Goal: Information Seeking & Learning: Learn about a topic

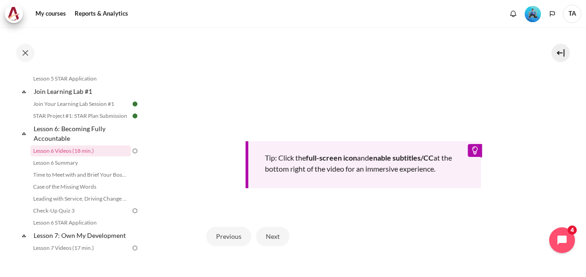
scroll to position [415, 0]
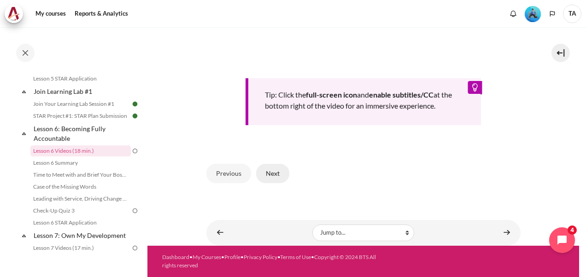
click at [270, 176] on button "Next" at bounding box center [272, 173] width 33 height 19
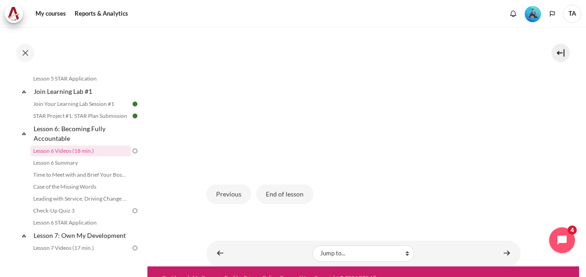
scroll to position [230, 0]
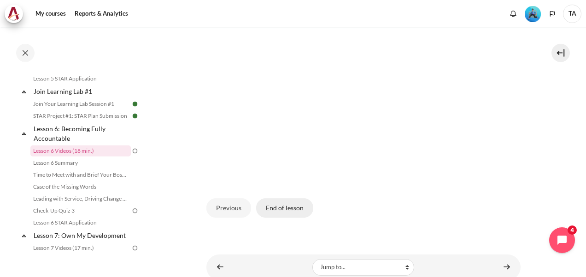
click at [290, 218] on button "End of lesson" at bounding box center [284, 208] width 57 height 19
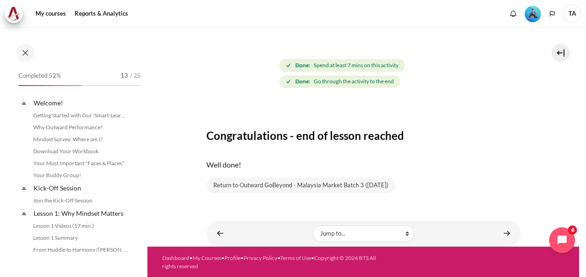
scroll to position [474, 0]
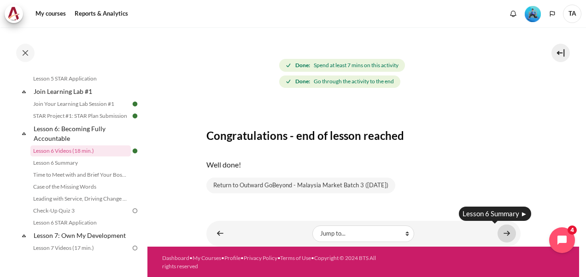
click at [499, 229] on link "Content" at bounding box center [506, 234] width 18 height 18
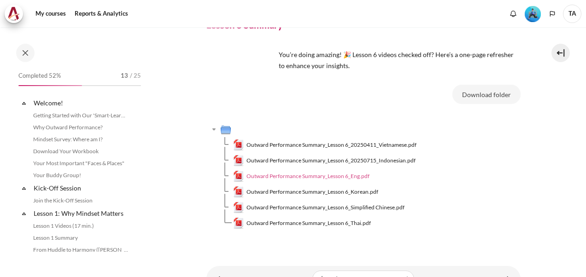
scroll to position [486, 0]
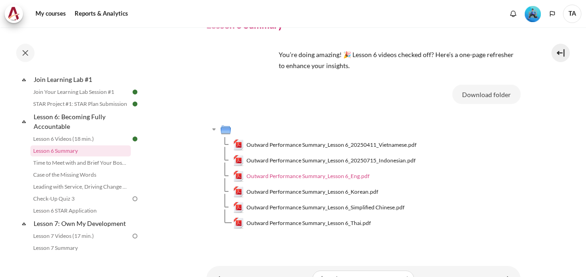
click at [355, 177] on span "Outward Performance Summary_Lesson 6_Eng.pdf" at bounding box center [307, 176] width 123 height 8
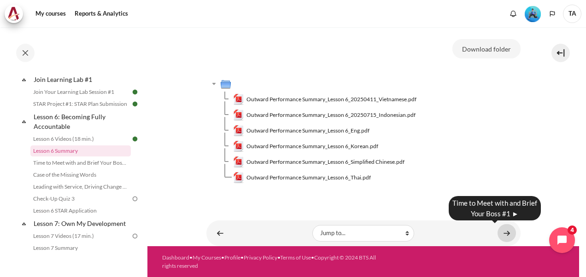
click at [503, 233] on link "Content" at bounding box center [506, 233] width 18 height 18
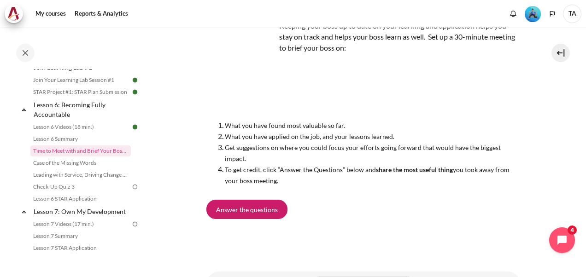
scroll to position [92, 0]
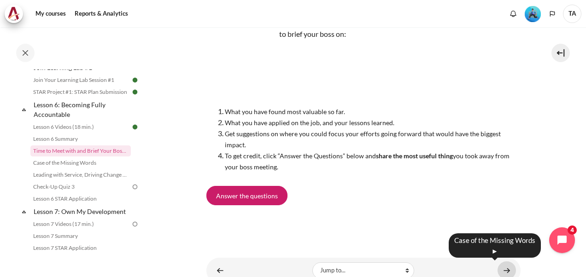
click at [507, 272] on link "Content" at bounding box center [506, 271] width 18 height 18
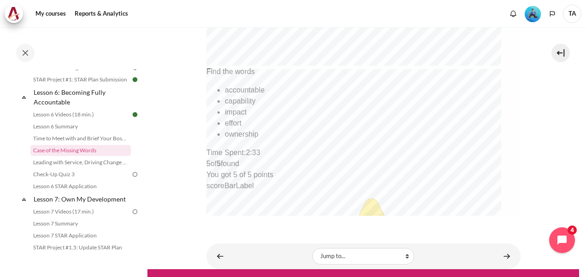
scroll to position [484, 0]
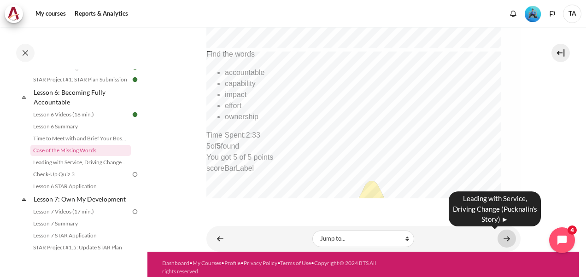
click at [498, 236] on link "Content" at bounding box center [506, 239] width 18 height 18
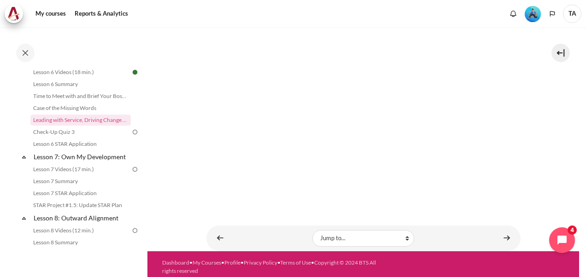
scroll to position [156, 0]
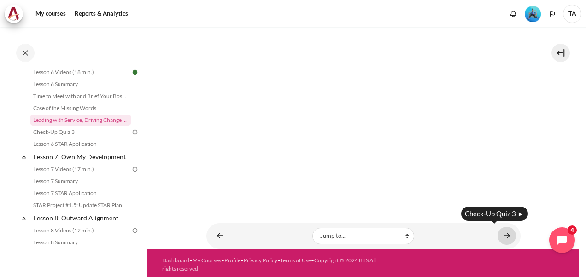
click at [499, 230] on link "Content" at bounding box center [506, 236] width 18 height 18
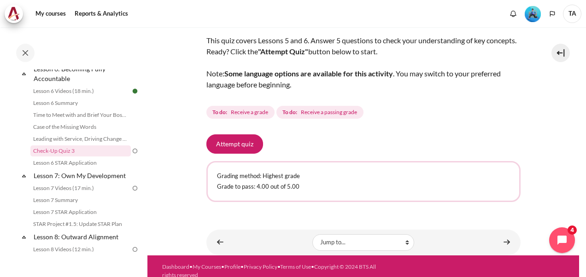
scroll to position [65, 0]
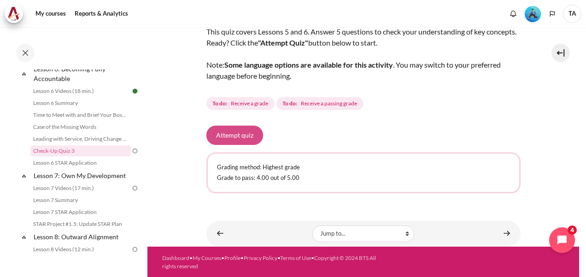
click at [249, 142] on button "Attempt quiz" at bounding box center [234, 135] width 57 height 19
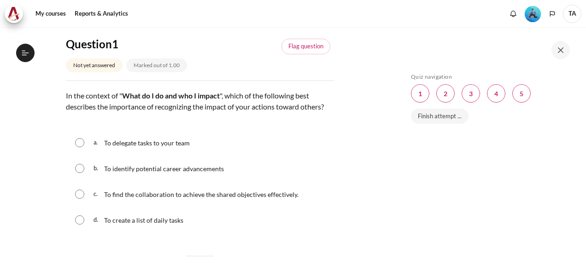
scroll to position [534, 0]
click at [111, 199] on span "To find the collaboration to achieve the shared objectives effectively." at bounding box center [201, 195] width 194 height 8
radio input "true"
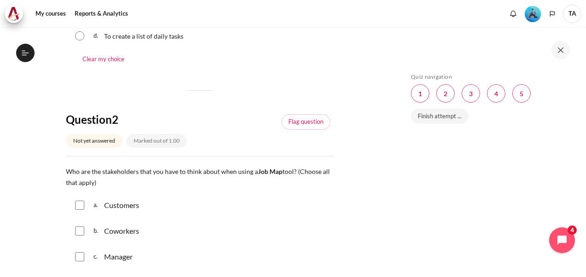
scroll to position [322, 0]
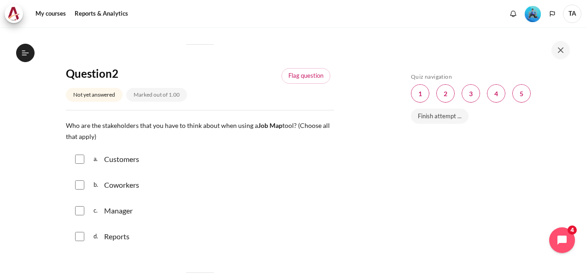
click at [78, 164] on input "Content" at bounding box center [79, 159] width 9 height 9
checkbox input "true"
click at [78, 190] on input "Content" at bounding box center [79, 185] width 9 height 9
checkbox input "true"
click at [79, 216] on input "Content" at bounding box center [79, 210] width 9 height 9
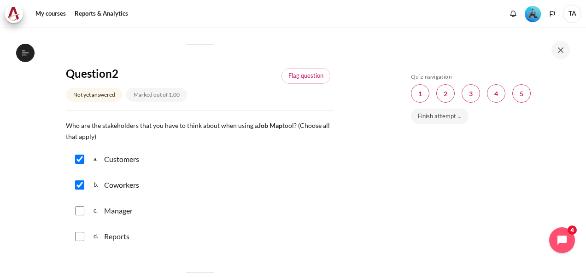
checkbox input "true"
click at [79, 241] on input "Content" at bounding box center [79, 236] width 9 height 9
checkbox input "true"
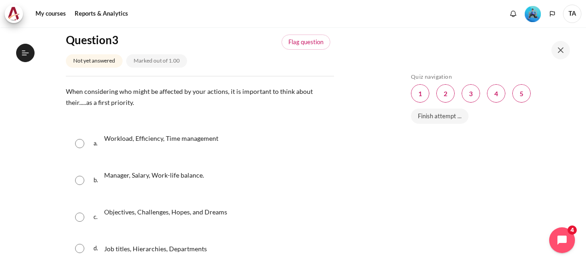
scroll to position [599, 0]
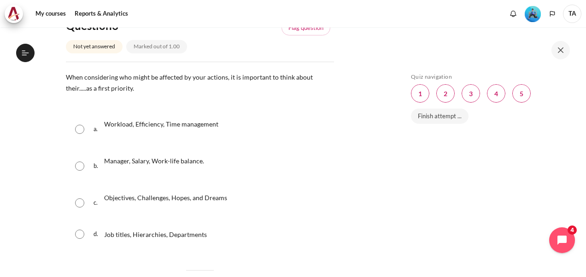
click at [113, 128] on span "Workload, Efficiency, Time management" at bounding box center [161, 124] width 114 height 8
radio input "true"
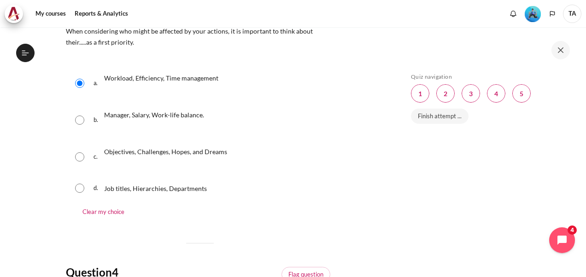
click at [80, 162] on input "Content" at bounding box center [79, 156] width 9 height 9
radio input "true"
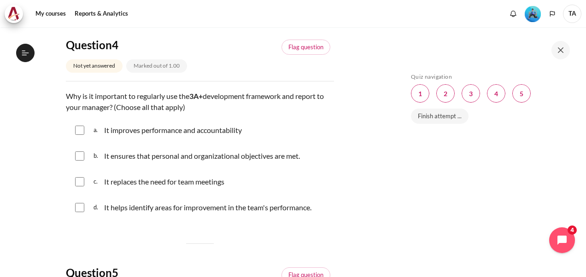
scroll to position [875, 0]
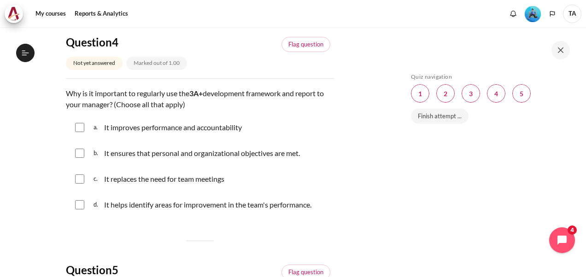
click at [202, 133] on p "It improves performance and accountability" at bounding box center [174, 127] width 140 height 11
checkbox input "true"
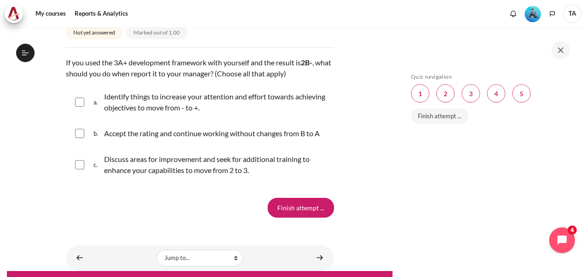
scroll to position [1088, 0]
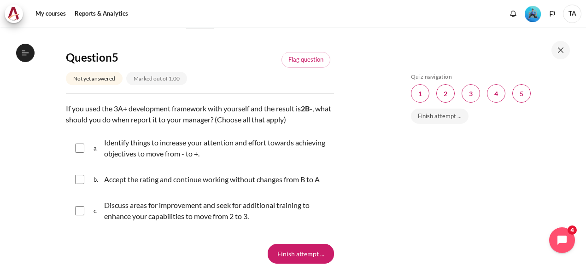
click at [82, 153] on input "Content" at bounding box center [79, 148] width 9 height 9
checkbox input "true"
click at [81, 216] on input "Content" at bounding box center [79, 210] width 9 height 9
checkbox input "true"
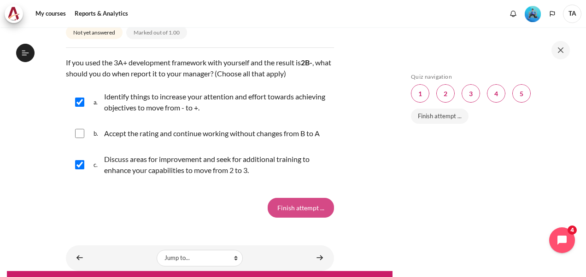
click at [313, 217] on input "Finish attempt ..." at bounding box center [301, 207] width 66 height 19
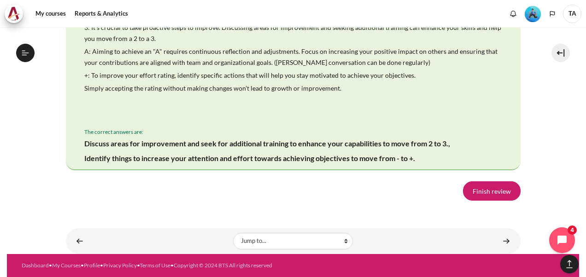
scroll to position [1922, 0]
click at [494, 190] on link "Finish review" at bounding box center [492, 190] width 58 height 19
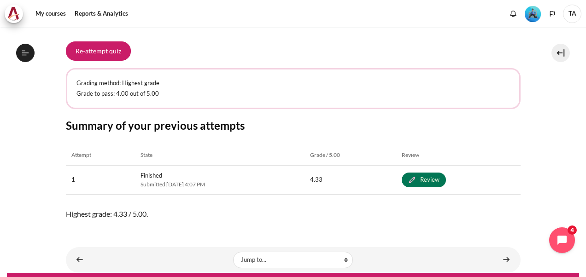
scroll to position [167, 0]
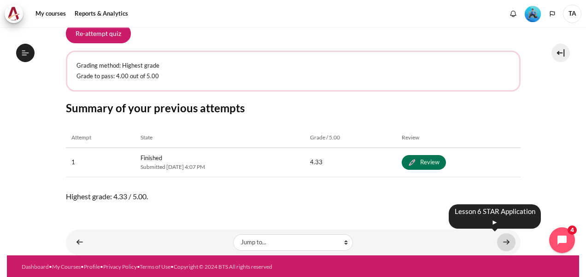
click at [498, 240] on link "Content" at bounding box center [506, 243] width 18 height 18
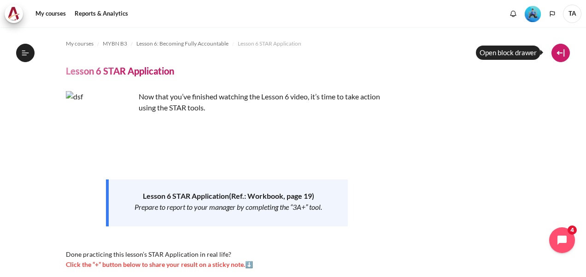
click at [562, 54] on button at bounding box center [560, 53] width 18 height 18
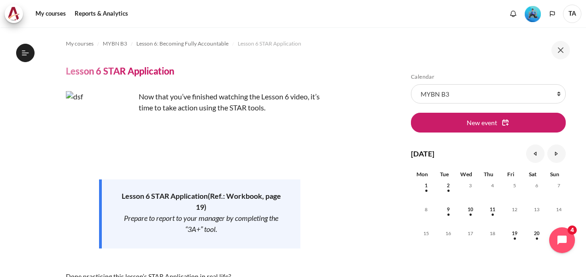
click at [534, 14] on img "Level #3" at bounding box center [533, 14] width 16 height 16
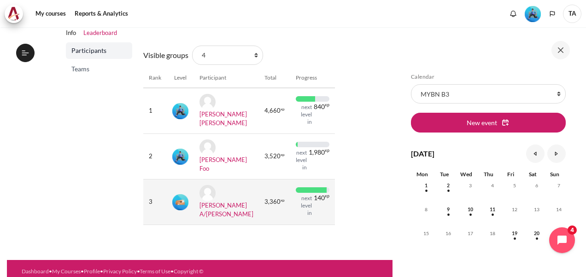
scroll to position [88, 0]
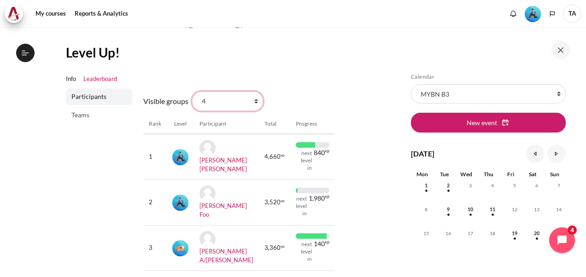
click at [254, 101] on select "All participants 2 1 3 3 4" at bounding box center [227, 101] width 71 height 19
select select "4962"
click at [192, 92] on select "All participants 2 1 3 3 4" at bounding box center [227, 101] width 71 height 19
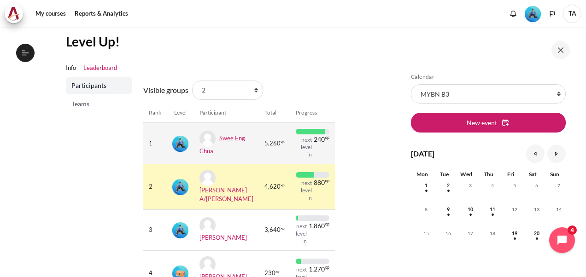
scroll to position [46, 0]
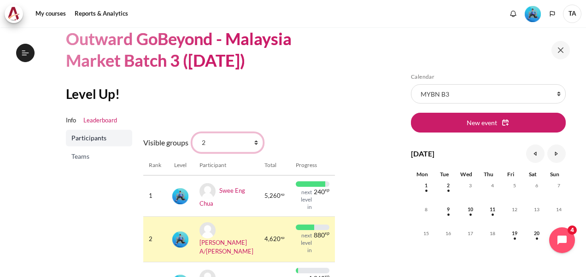
click at [255, 144] on select "All participants 2 1 3 3 4" at bounding box center [227, 142] width 71 height 19
select select "0"
click at [192, 133] on select "All participants 2 1 3 3 4" at bounding box center [227, 142] width 71 height 19
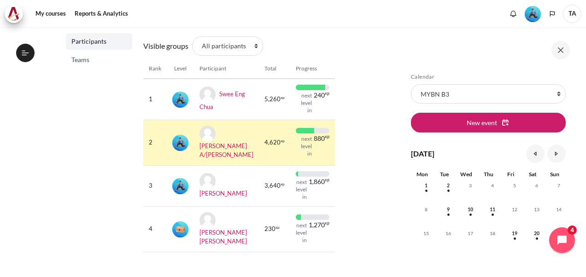
scroll to position [128, 0]
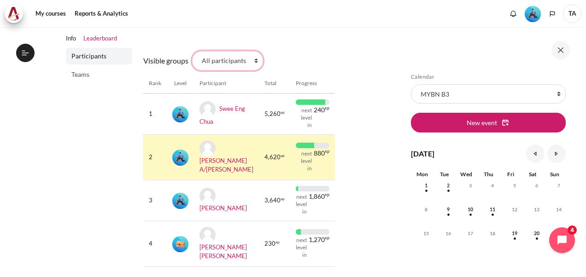
click at [256, 61] on select "All participants 2 1 3 3 4" at bounding box center [227, 60] width 71 height 19
select select "4961"
click at [192, 51] on select "All participants 2 1 3 3 4" at bounding box center [227, 60] width 71 height 19
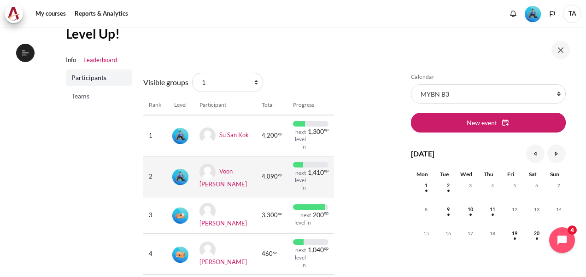
scroll to position [92, 0]
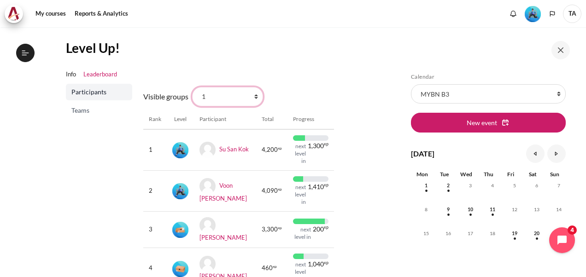
click at [252, 96] on select "All participants 2 1 3 3 4" at bounding box center [227, 96] width 71 height 19
select select "4963"
click at [192, 87] on select "All participants 2 1 3 3 4" at bounding box center [227, 96] width 71 height 19
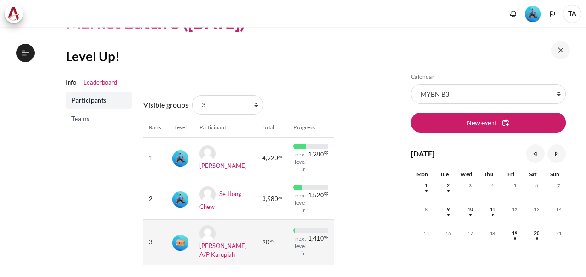
scroll to position [92, 0]
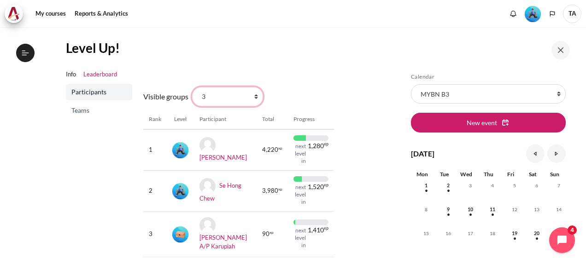
click at [255, 97] on select "All participants 2 1 3 3 4" at bounding box center [227, 96] width 71 height 19
select select "4964"
click at [192, 87] on select "All participants 2 1 3 3 4" at bounding box center [227, 96] width 71 height 19
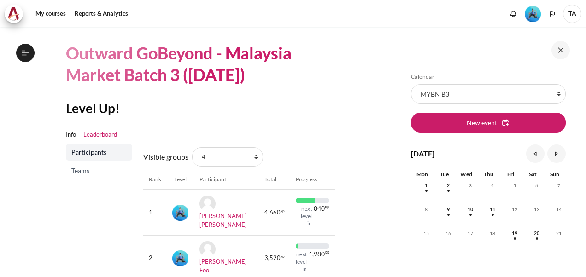
scroll to position [46, 0]
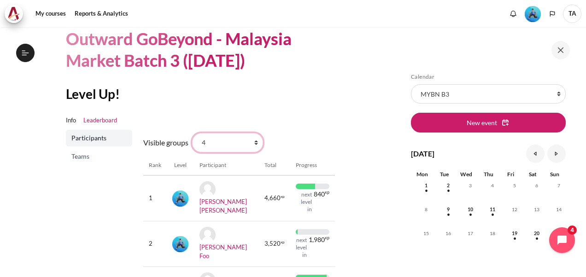
click at [256, 143] on select "All participants 2 1 3 3 4" at bounding box center [227, 142] width 71 height 19
select select "4962"
click at [192, 133] on select "All participants 2 1 3 3 4" at bounding box center [227, 142] width 71 height 19
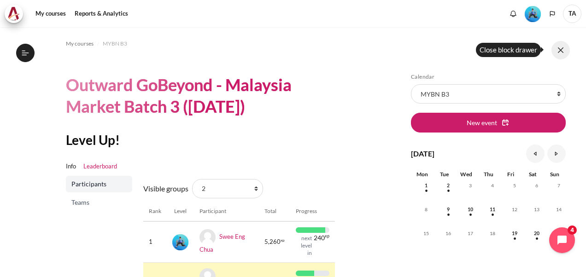
click at [564, 50] on button at bounding box center [560, 50] width 18 height 18
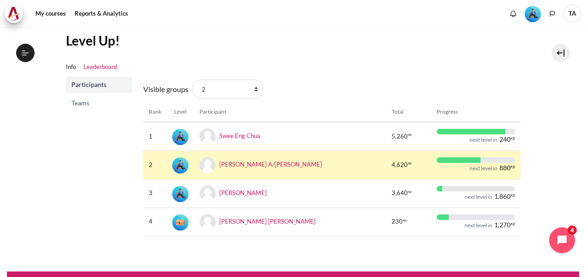
scroll to position [92, 0]
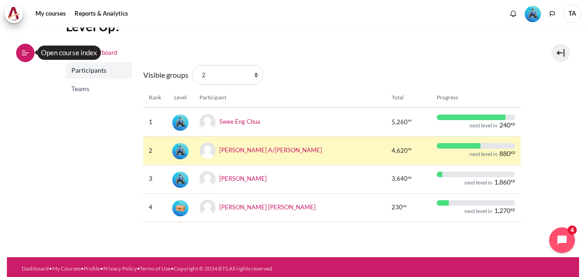
click at [27, 51] on icon at bounding box center [25, 53] width 8 height 8
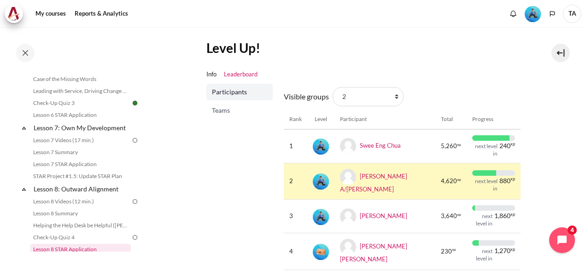
scroll to position [553, 0]
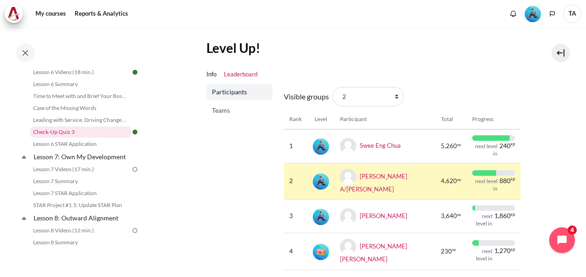
click at [56, 138] on link "Check-Up Quiz 3" at bounding box center [80, 132] width 100 height 11
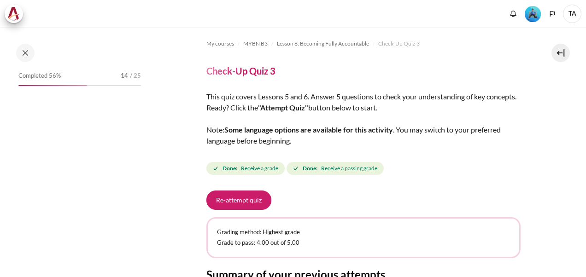
scroll to position [534, 0]
